Goal: Task Accomplishment & Management: Use online tool/utility

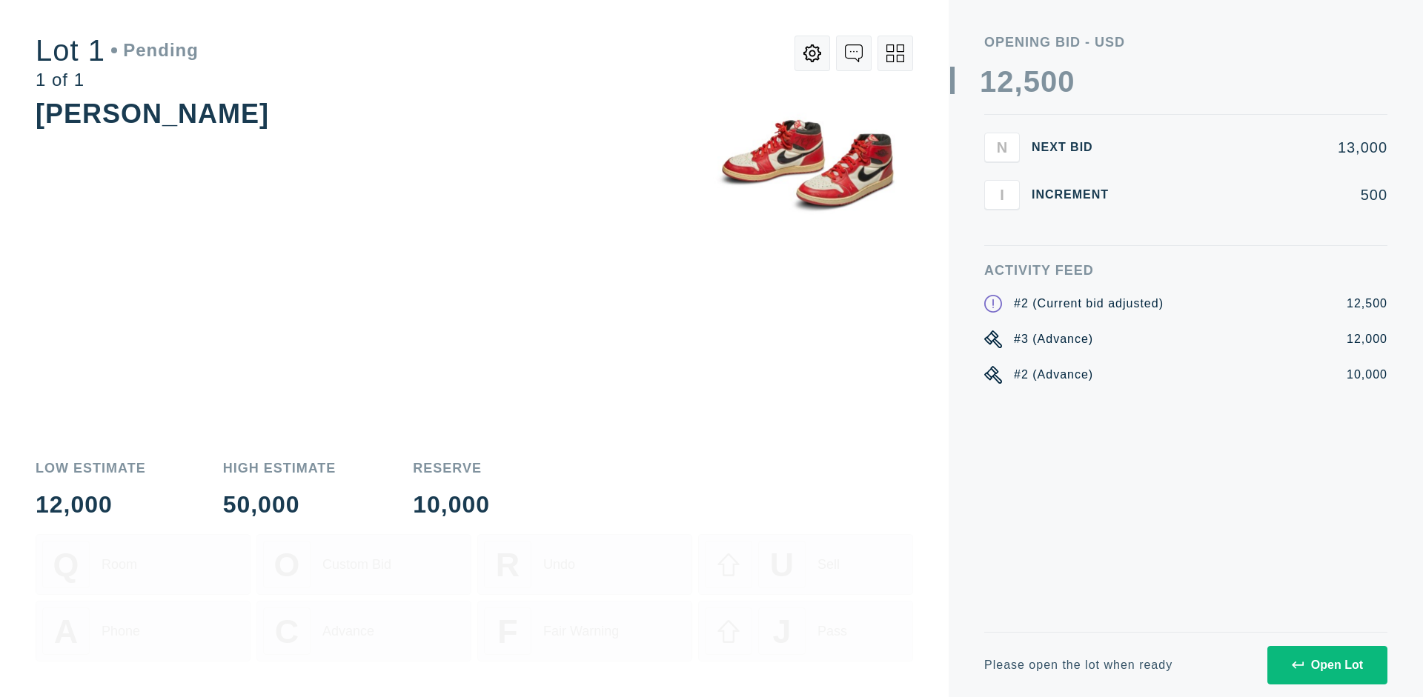
click at [1326, 665] on div "Open Lot" at bounding box center [1326, 665] width 71 height 13
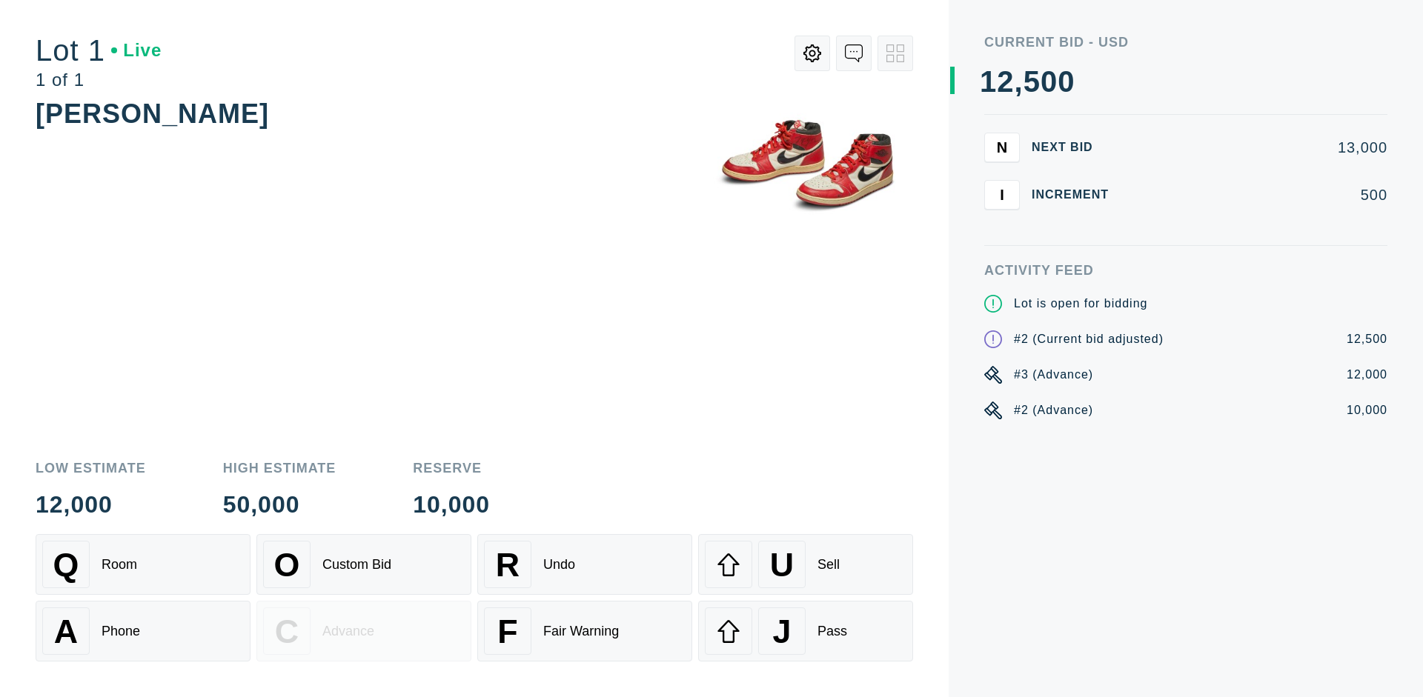
click at [143, 631] on div "A Phone" at bounding box center [143, 631] width 202 height 47
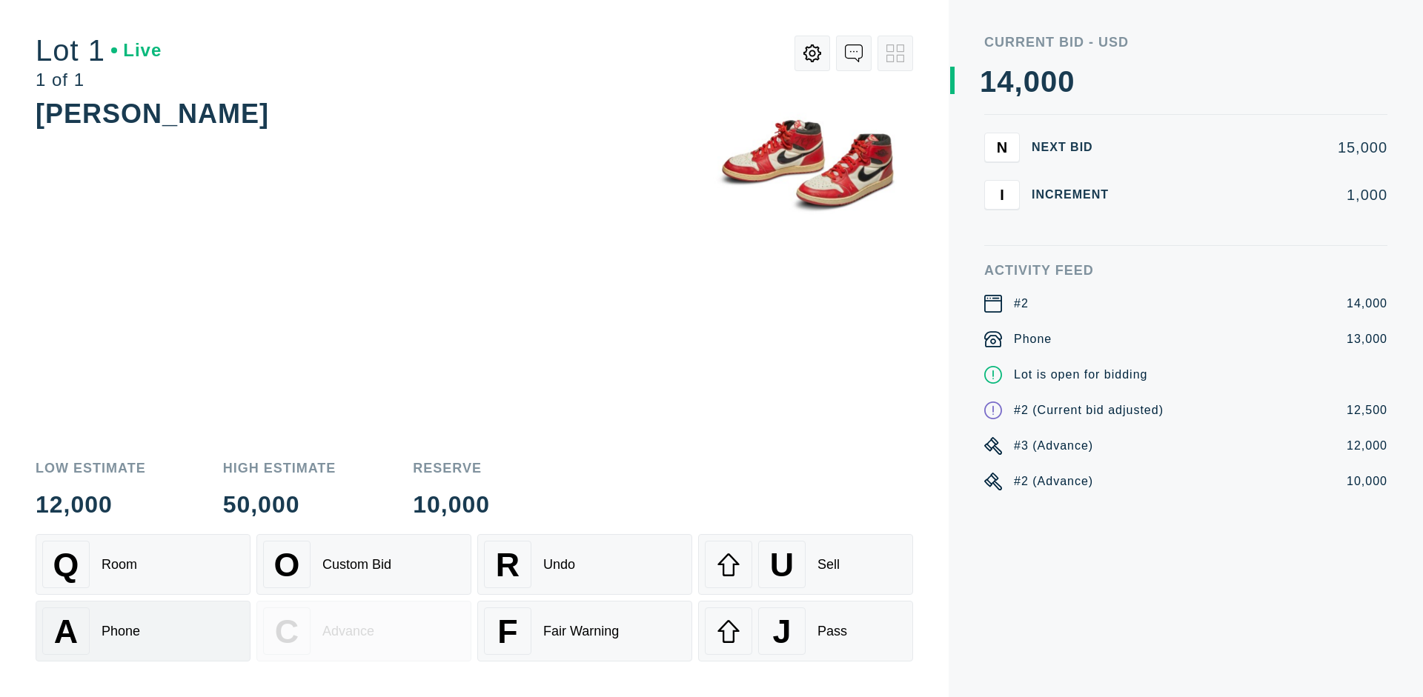
click at [143, 565] on div "Q Room" at bounding box center [143, 564] width 202 height 47
click at [805, 565] on div "U Sell" at bounding box center [806, 564] width 202 height 47
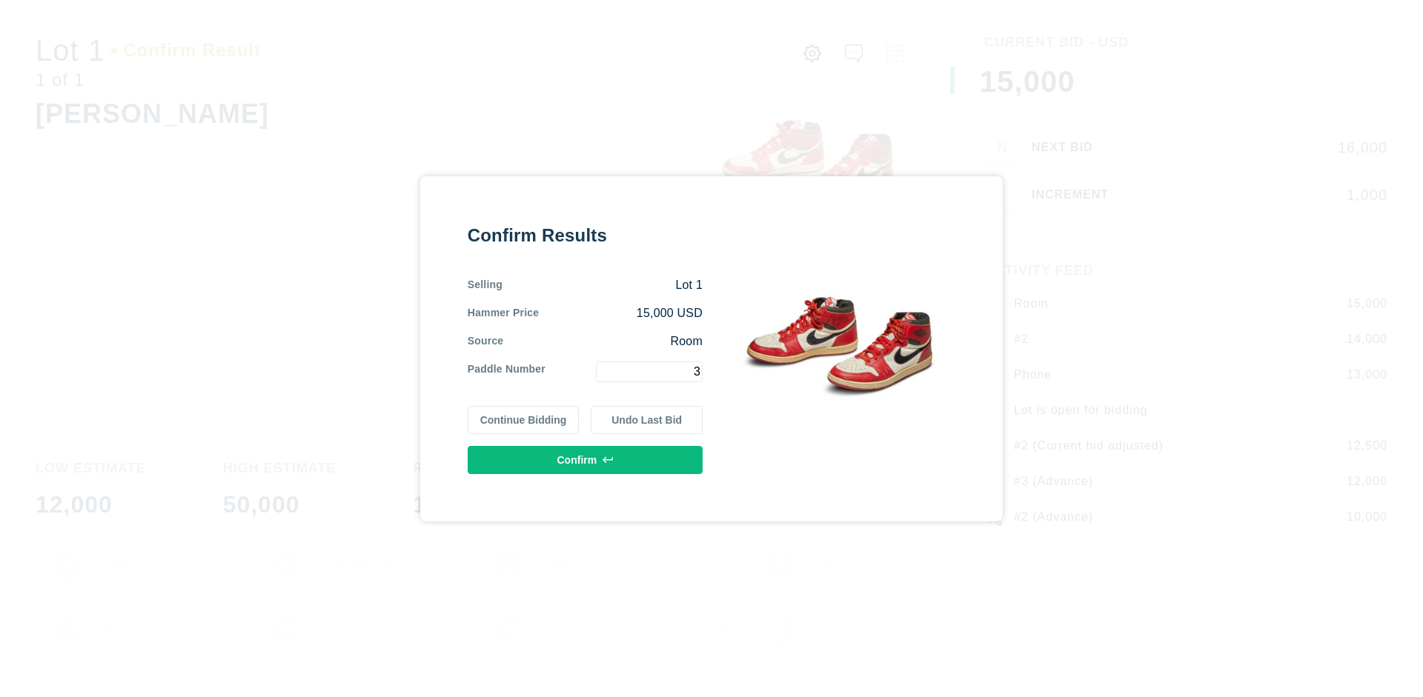
type input "3"
click at [585, 459] on button "Confirm" at bounding box center [585, 460] width 235 height 28
